Goal: Task Accomplishment & Management: Complete application form

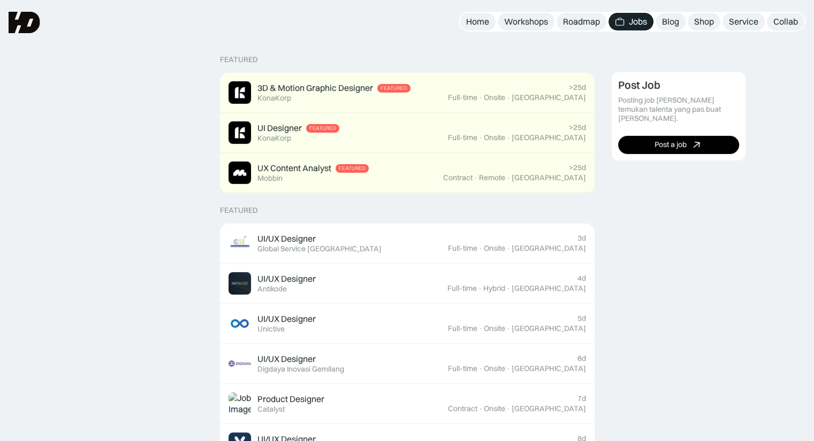
scroll to position [235, 0]
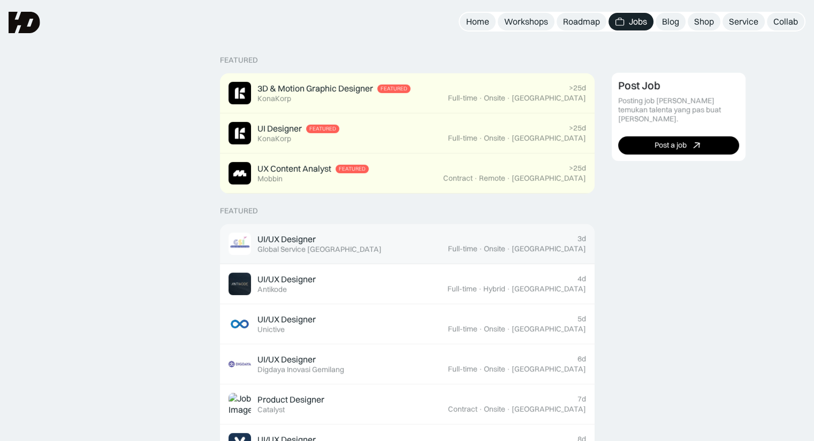
click at [448, 234] on div "UI/UX Designer Featured Global Service [GEOGRAPHIC_DATA]" at bounding box center [337, 244] width 219 height 22
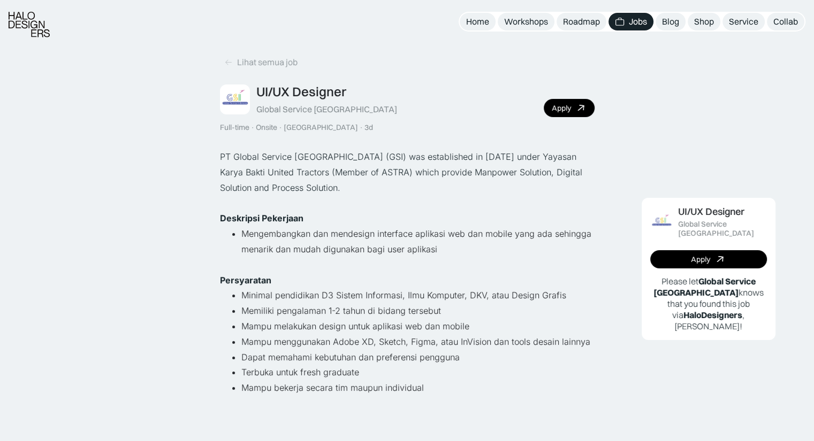
scroll to position [32, 0]
